Goal: Task Accomplishment & Management: Manage account settings

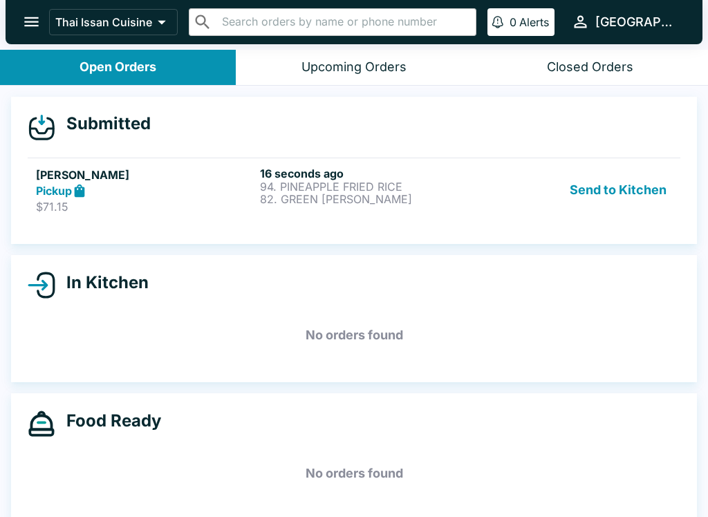
click at [616, 191] on button "Send to Kitchen" at bounding box center [618, 191] width 108 height 48
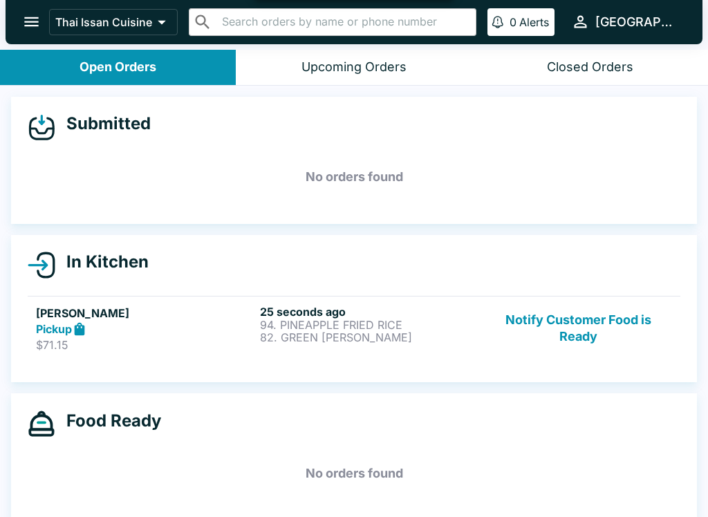
click at [203, 327] on div "Pickup" at bounding box center [145, 330] width 219 height 16
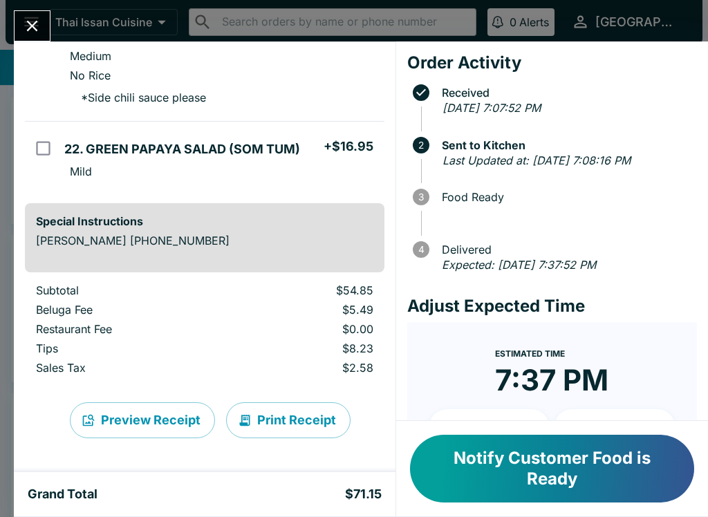
scroll to position [266, 0]
click at [282, 419] on button "Print Receipt" at bounding box center [288, 420] width 124 height 36
click at [28, 12] on button "Close" at bounding box center [32, 26] width 35 height 30
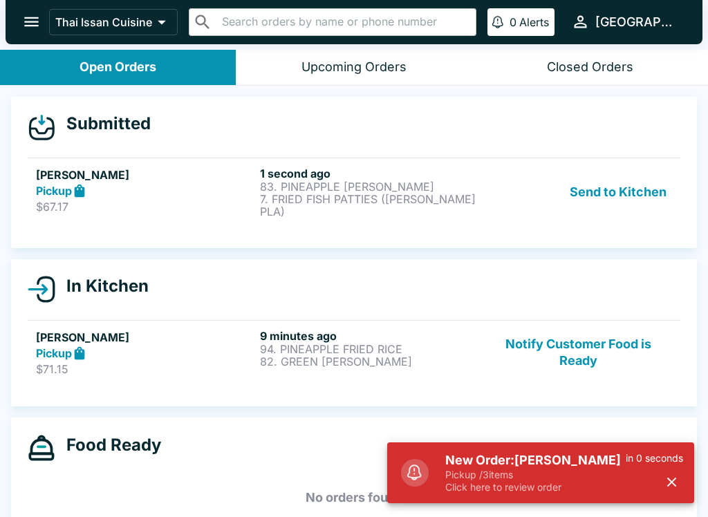
click at [593, 196] on button "Send to Kitchen" at bounding box center [618, 192] width 108 height 51
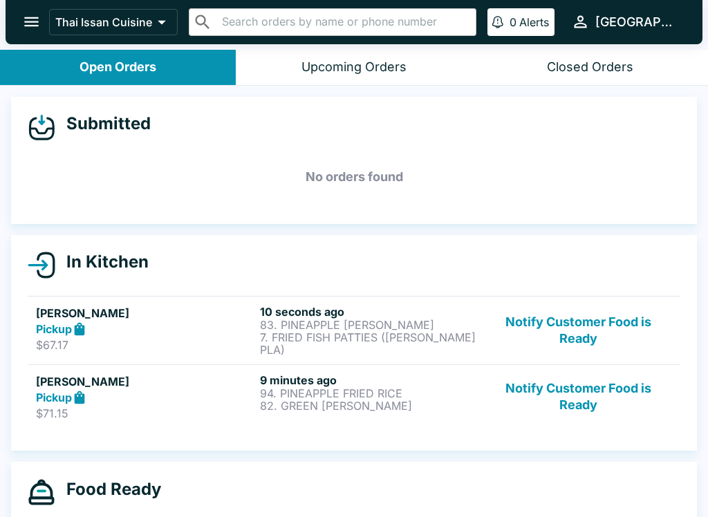
click at [128, 324] on div "Pickup" at bounding box center [145, 330] width 219 height 16
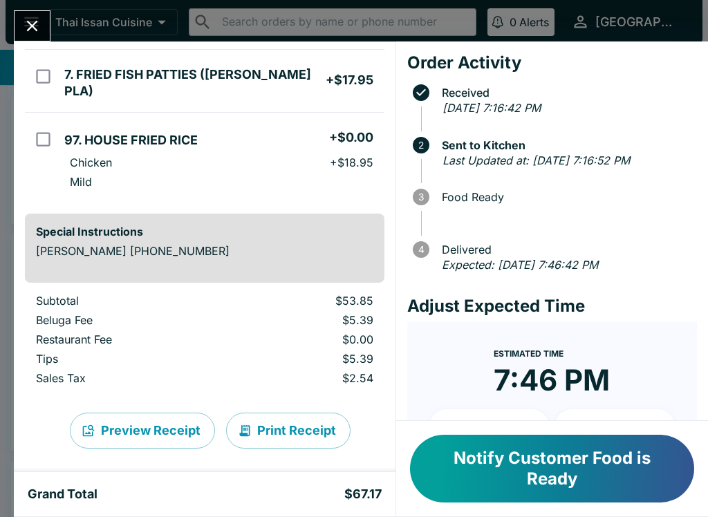
scroll to position [221, 0]
click at [279, 427] on button "Print Receipt" at bounding box center [288, 432] width 124 height 36
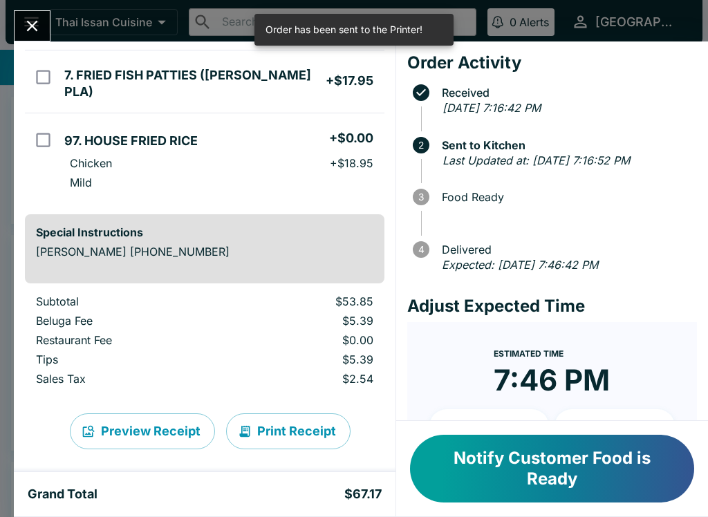
click at [28, 26] on icon "Close" at bounding box center [32, 26] width 19 height 19
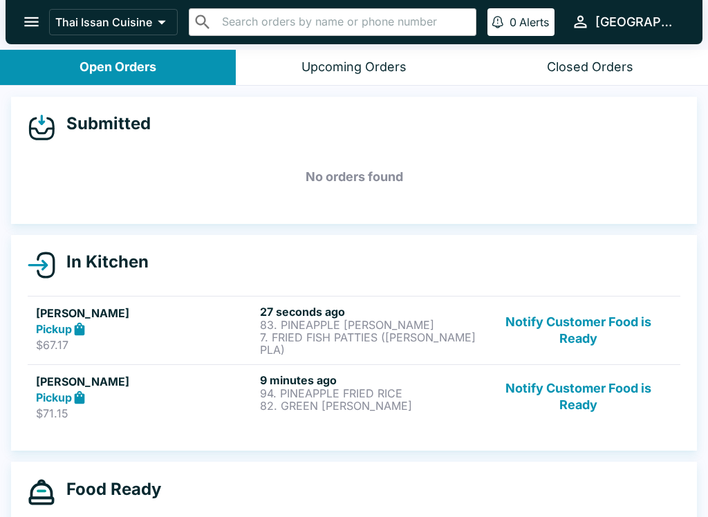
click at [589, 393] on button "Notify Customer Food is Ready" at bounding box center [578, 397] width 187 height 48
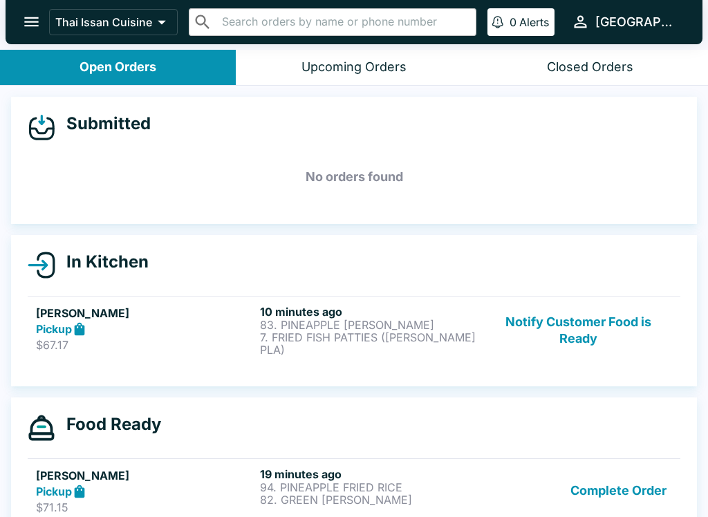
click at [603, 333] on button "Notify Customer Food is Ready" at bounding box center [578, 330] width 187 height 51
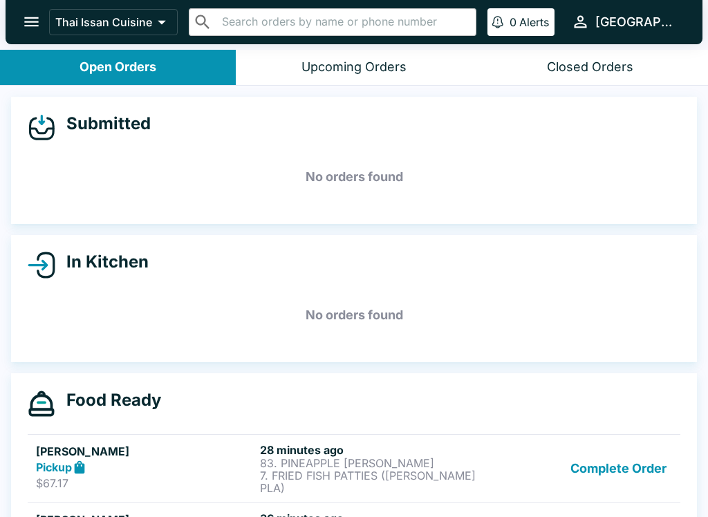
click at [616, 459] on button "Complete Order" at bounding box center [618, 468] width 107 height 51
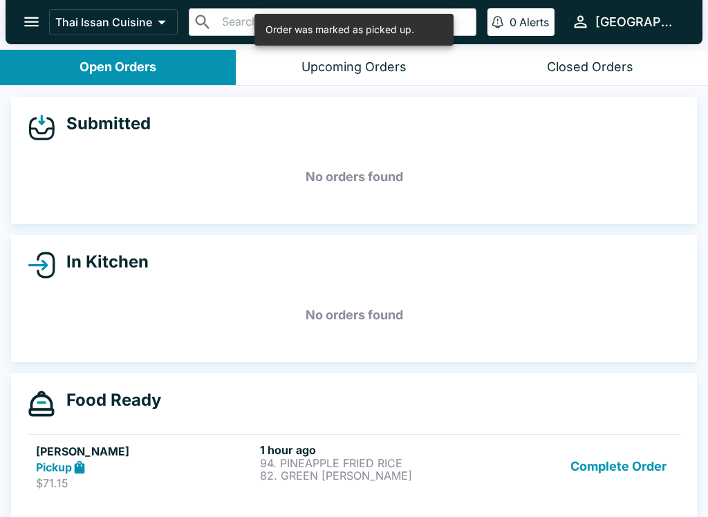
click at [626, 467] on button "Complete Order" at bounding box center [618, 467] width 107 height 48
